Goal: Entertainment & Leisure: Consume media (video, audio)

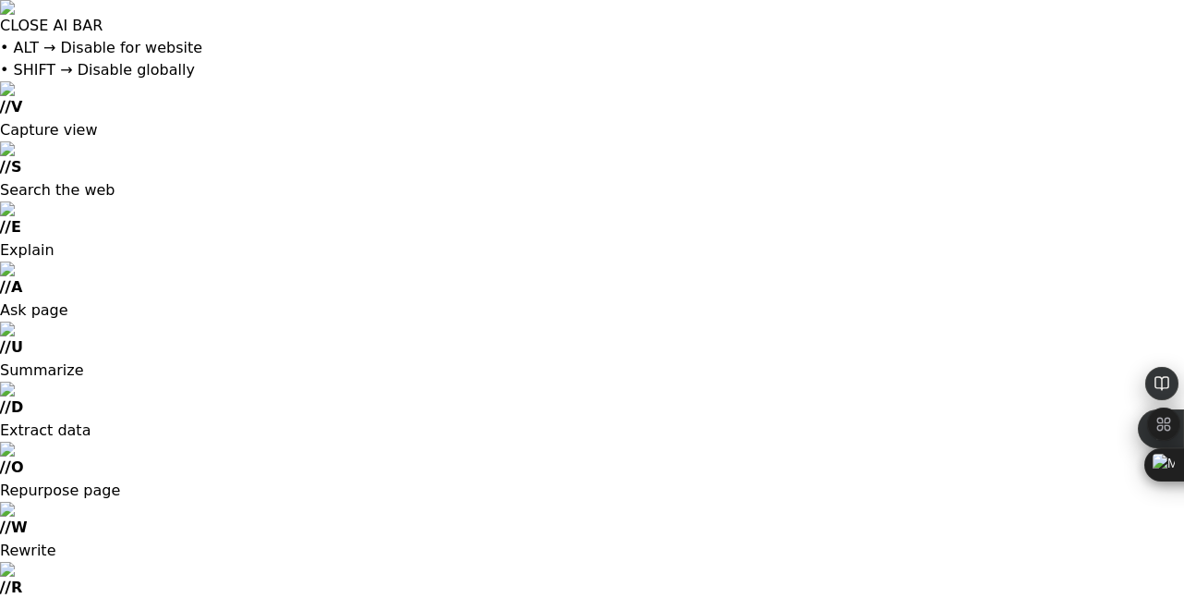
scroll to position [1, 0]
